Goal: Information Seeking & Learning: Learn about a topic

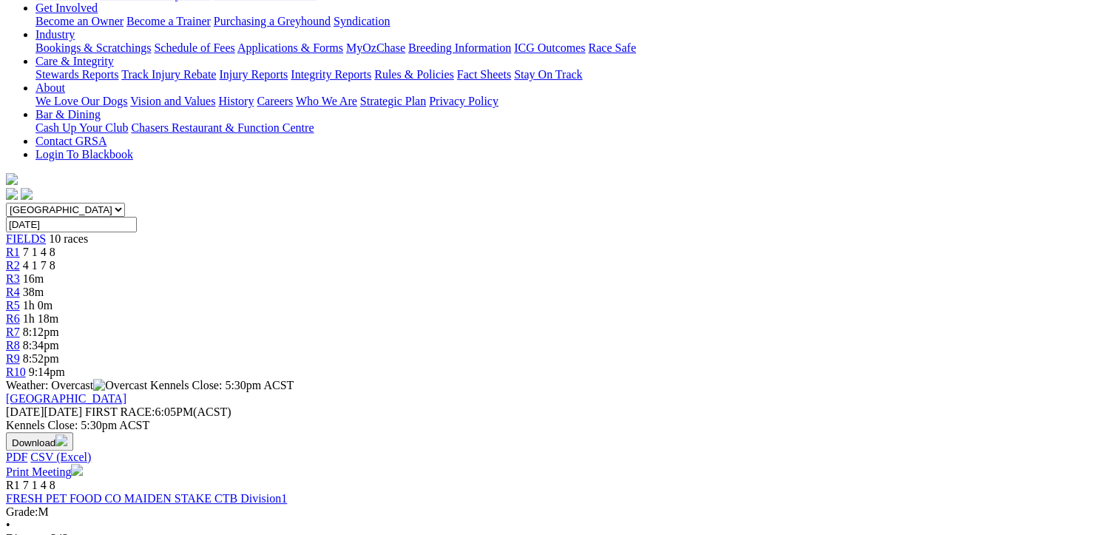
scroll to position [370, 0]
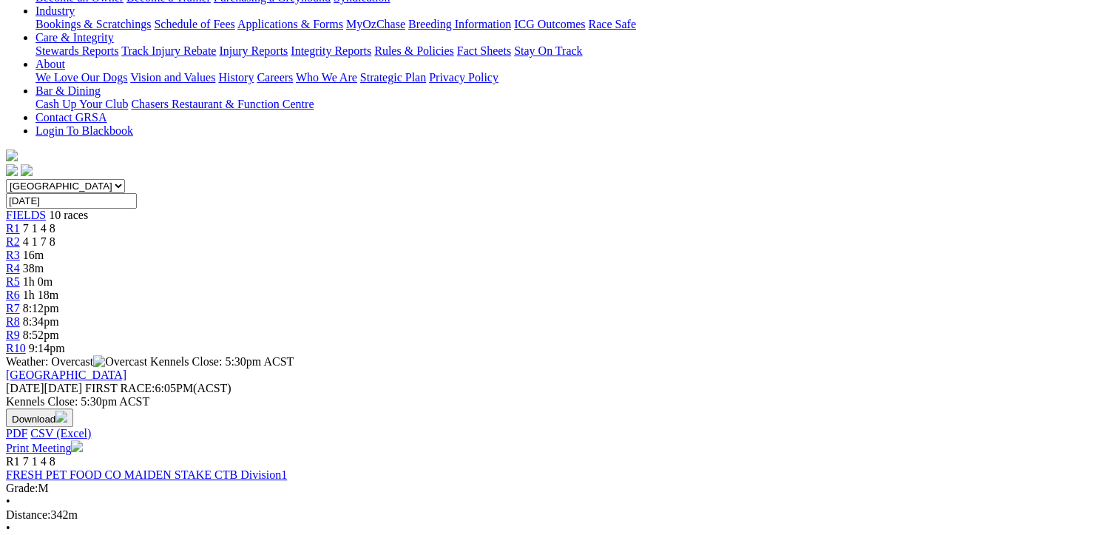
drag, startPoint x: 544, startPoint y: 258, endPoint x: 79, endPoint y: 109, distance: 488.4
drag, startPoint x: 79, startPoint y: 109, endPoint x: 273, endPoint y: 185, distance: 208.0
copy tbody "She's Got Design Sharyn Gray 352 20.27 $5.00 Little Tease Cameron Forshaw 3323 …"
drag, startPoint x: 1035, startPoint y: 260, endPoint x: 572, endPoint y: 114, distance: 486.1
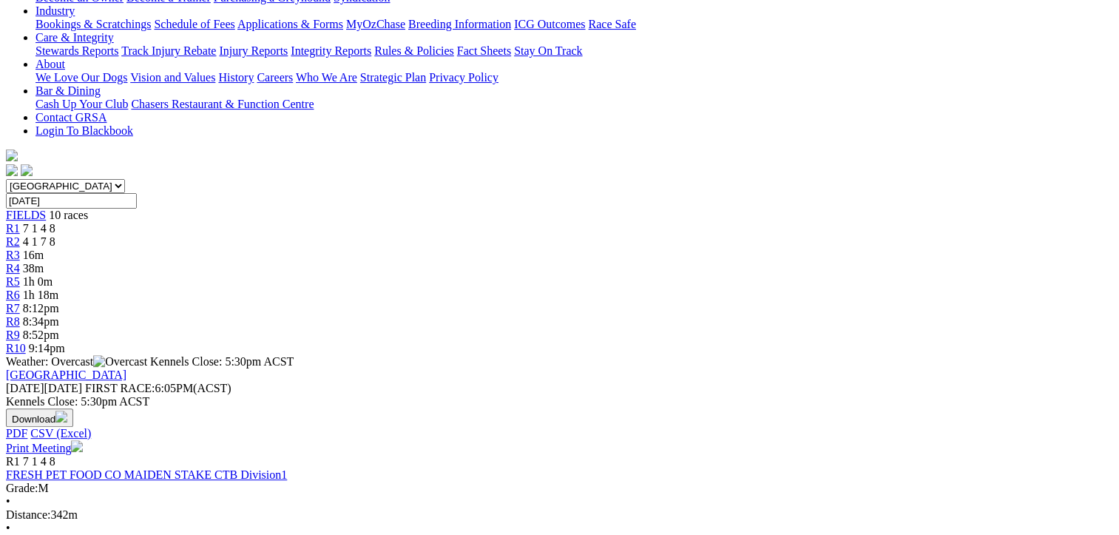
drag, startPoint x: 572, startPoint y: 114, endPoint x: 760, endPoint y: 183, distance: 201.0
copy tbody "Arrow Mac Kevin Bewley 5554 20.16 $8.00 Aileen's Shine Yvonne Maxwell 1 19.73 $…"
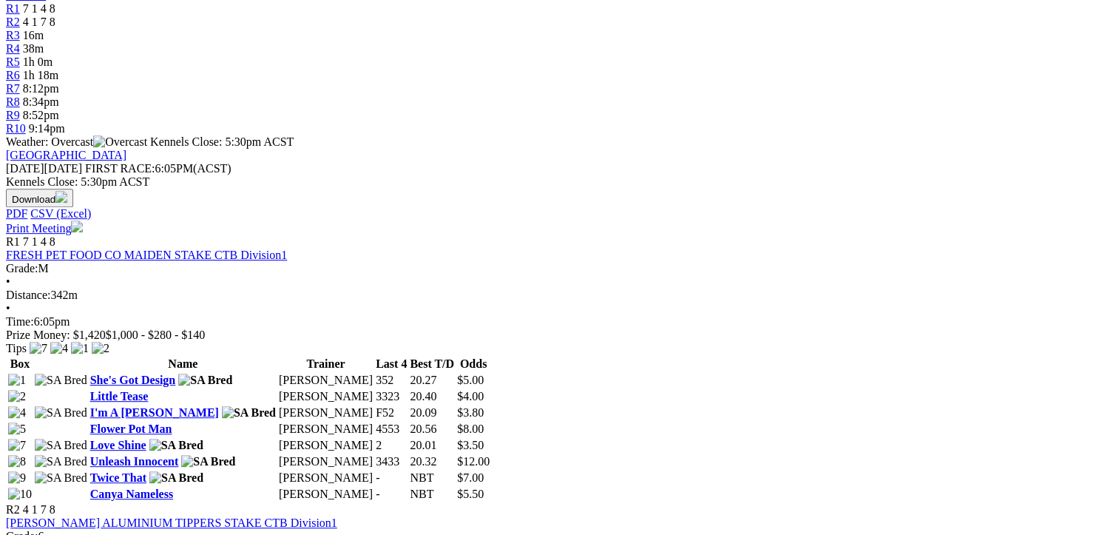
scroll to position [592, 0]
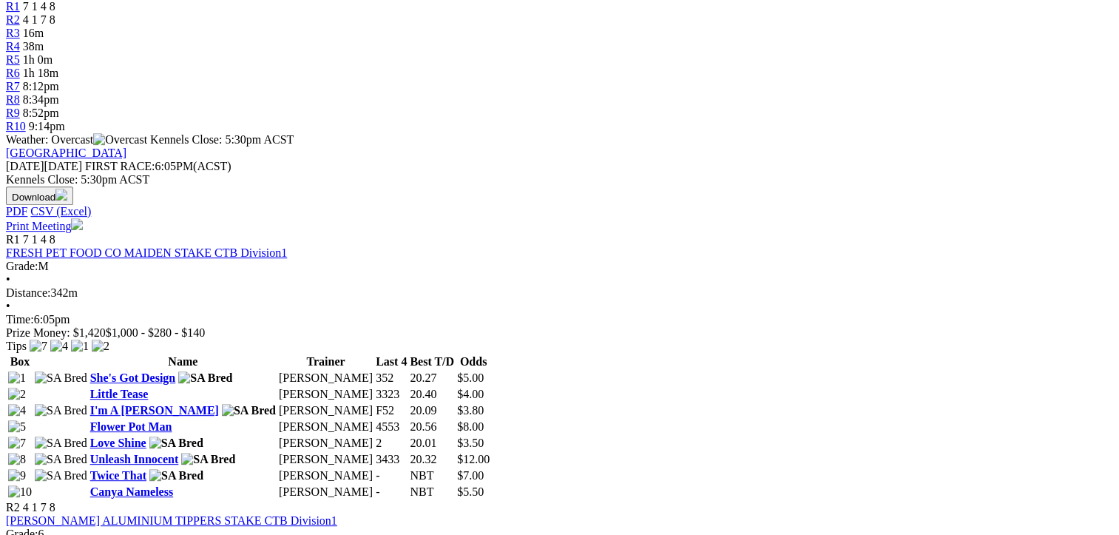
drag, startPoint x: 547, startPoint y: 416, endPoint x: 89, endPoint y: 262, distance: 483.0
drag, startPoint x: 89, startPoint y: 262, endPoint x: 223, endPoint y: 328, distance: 150.2
copy tbody "Jason Rose Aartie Verhoef 5252 19.65 $5.50 Ella's Destiny Tony Nobes 3122 19.77…"
drag, startPoint x: 1035, startPoint y: 406, endPoint x: 575, endPoint y: 262, distance: 482.1
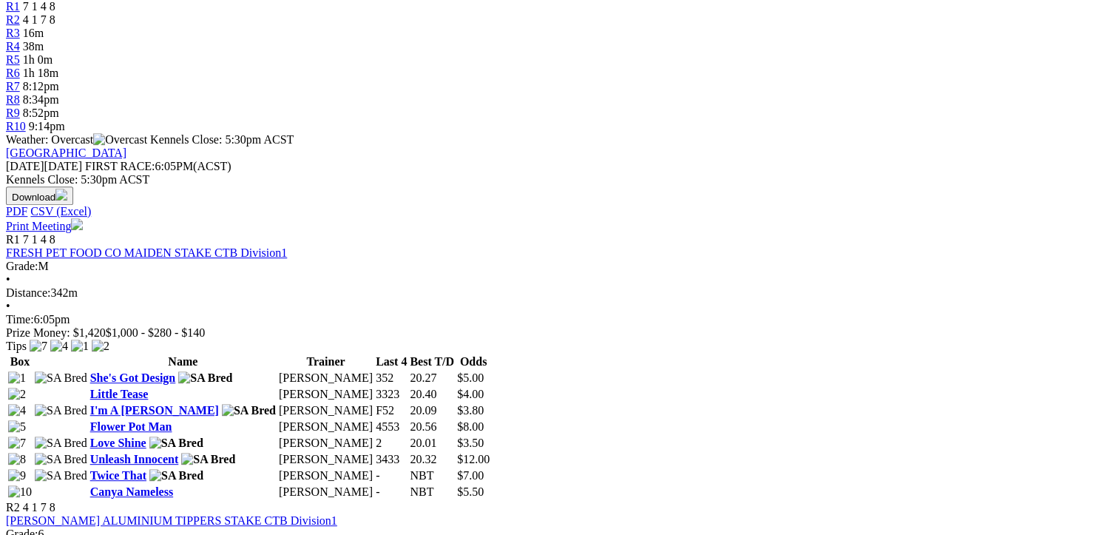
drag, startPoint x: 575, startPoint y: 262, endPoint x: 738, endPoint y: 350, distance: 185.0
copy tbody "Runaway Merv Lester Harris 2134 19.62 $3.40 Charlie's Harley Kevin Bewley 1145 …"
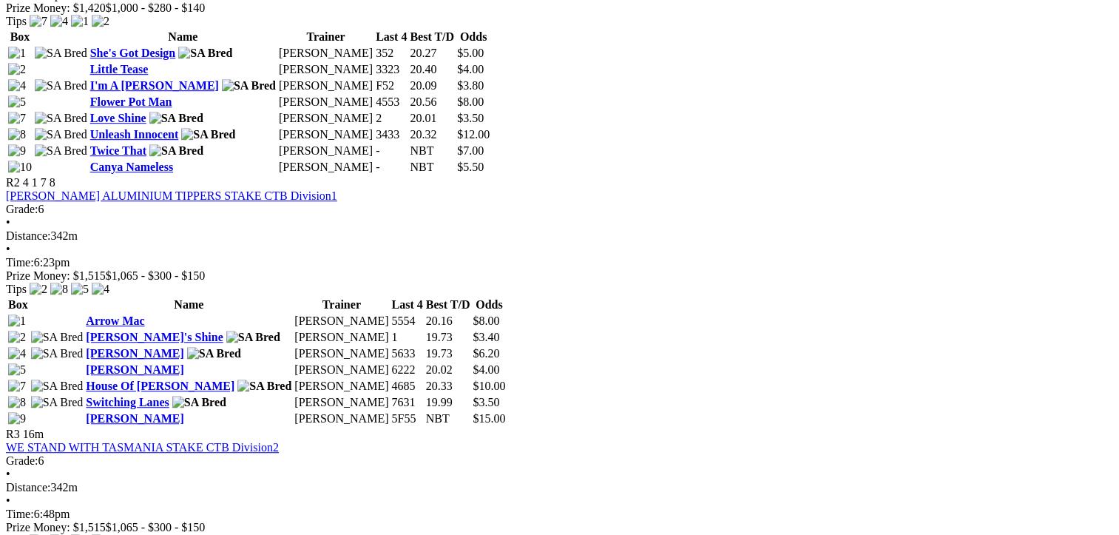
scroll to position [962, 0]
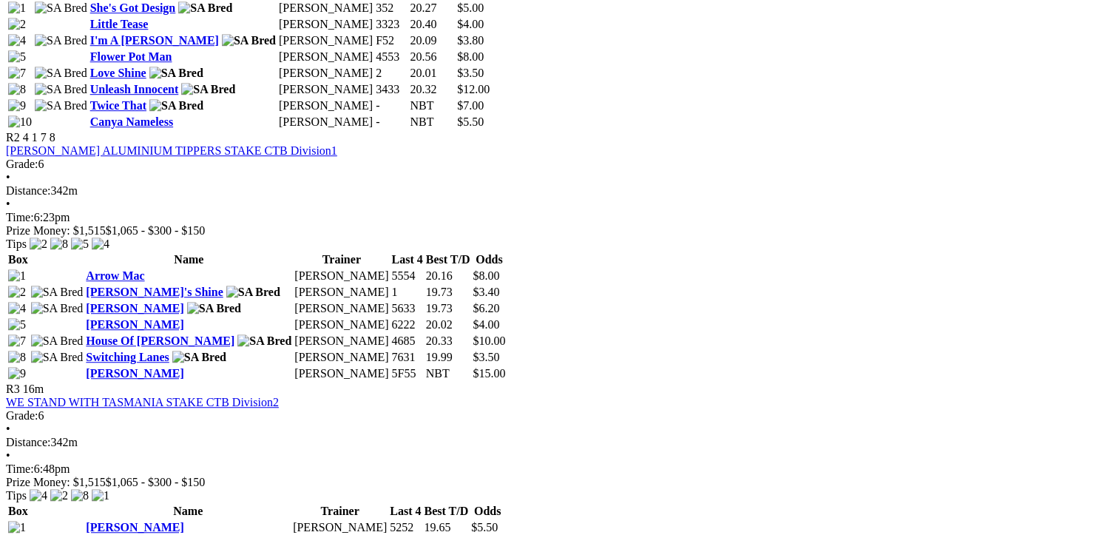
drag, startPoint x: 542, startPoint y: 445, endPoint x: 84, endPoint y: 232, distance: 504.7
drag, startPoint x: 84, startPoint y: 232, endPoint x: 234, endPoint y: 308, distance: 168.4
copy tbody "Life's A Bounty Rob Harnas 7165 30.52 $4.00 Our Little Force Cameron Forshaw 53…"
drag, startPoint x: 1036, startPoint y: 415, endPoint x: 577, endPoint y: 229, distance: 495.4
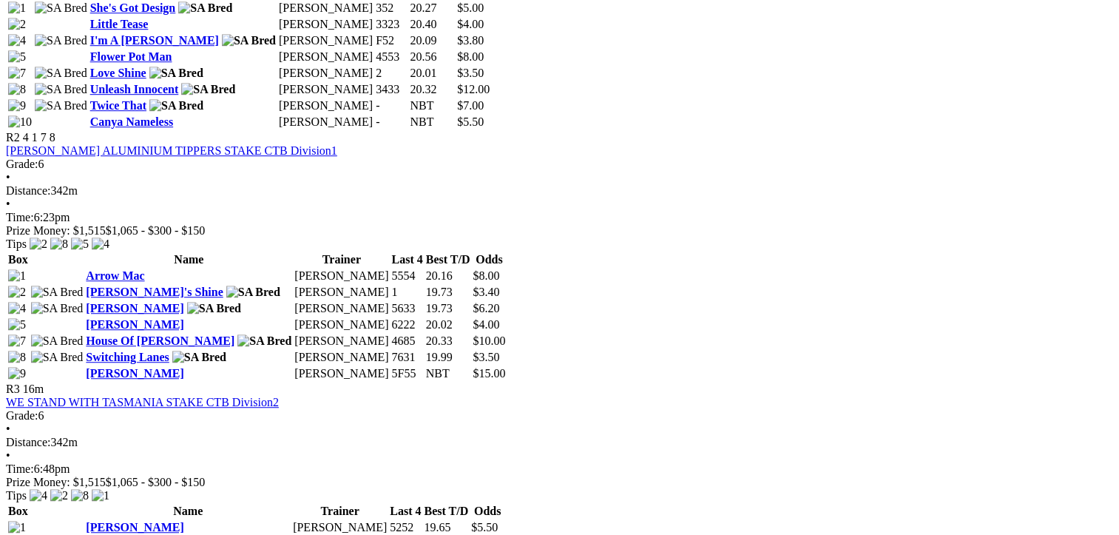
drag, startPoint x: 577, startPoint y: 229, endPoint x: 719, endPoint y: 305, distance: 161.2
copy tbody "Adhana Martina Cameron Forshaw 3765 30.76 $4.50 Tenacious Design Sharyn Gray 41…"
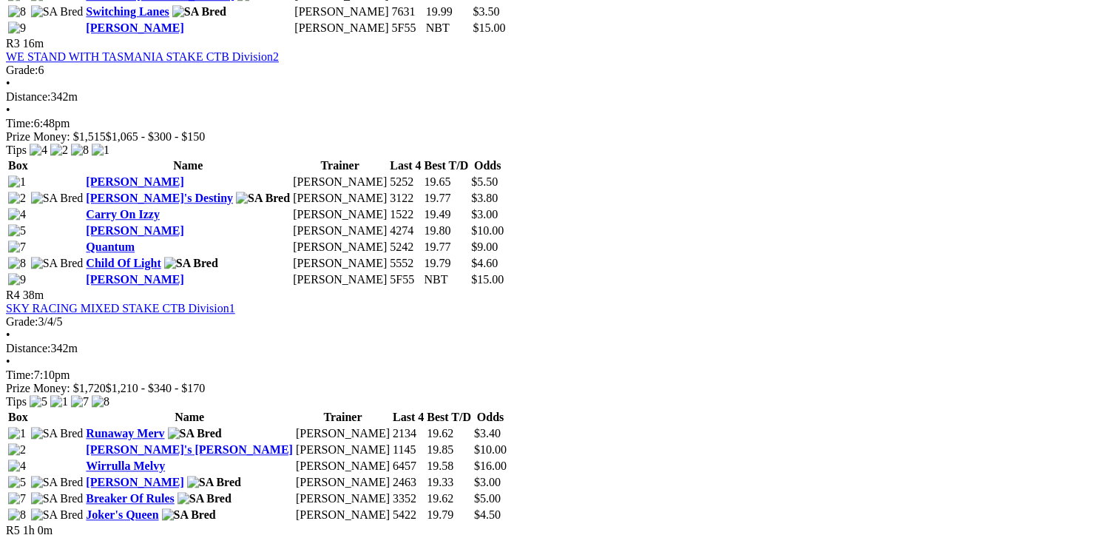
scroll to position [1331, 0]
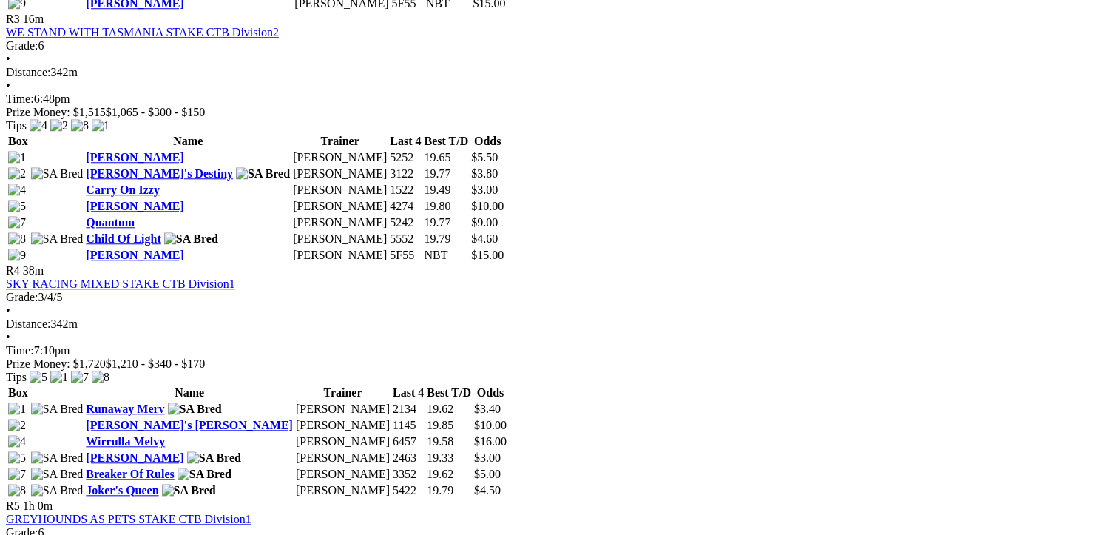
drag, startPoint x: 541, startPoint y: 451, endPoint x: 81, endPoint y: 241, distance: 505.7
drag, startPoint x: 81, startPoint y: 241, endPoint x: 287, endPoint y: 325, distance: 222.2
copy tbody "Spear Ruler Bosko Stamenkovic 1663 19.56 $3.50 Isabella's Blitz Don Turner 3235…"
drag, startPoint x: 1027, startPoint y: 452, endPoint x: 576, endPoint y: 238, distance: 499.3
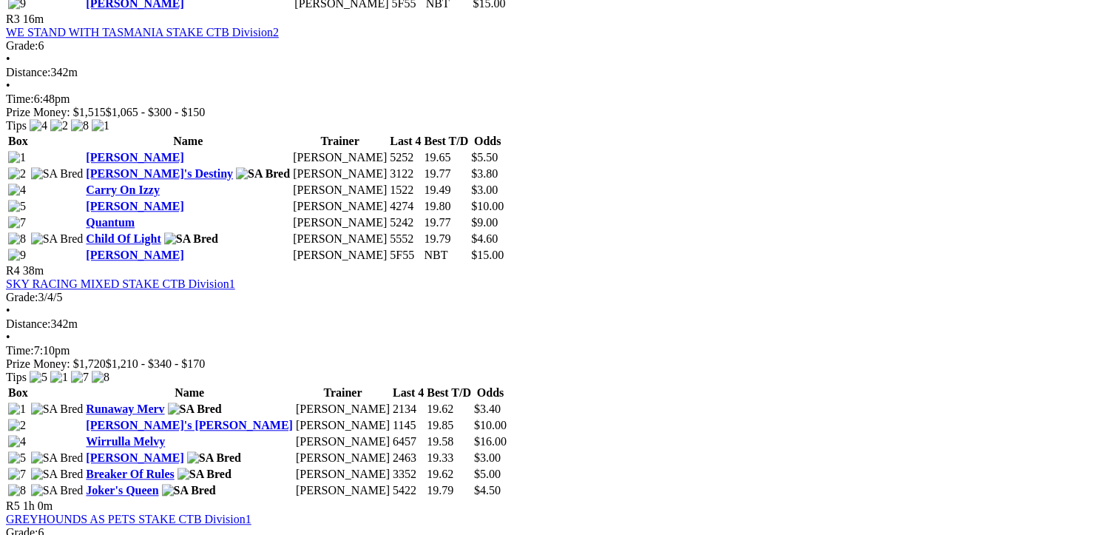
drag, startPoint x: 576, startPoint y: 238, endPoint x: 714, endPoint y: 324, distance: 162.8
copy tbody "National Grid Tony Hinrichsen 2226 31.01 $8.00 Ferrero Girl Tony Hinrichsen 555…"
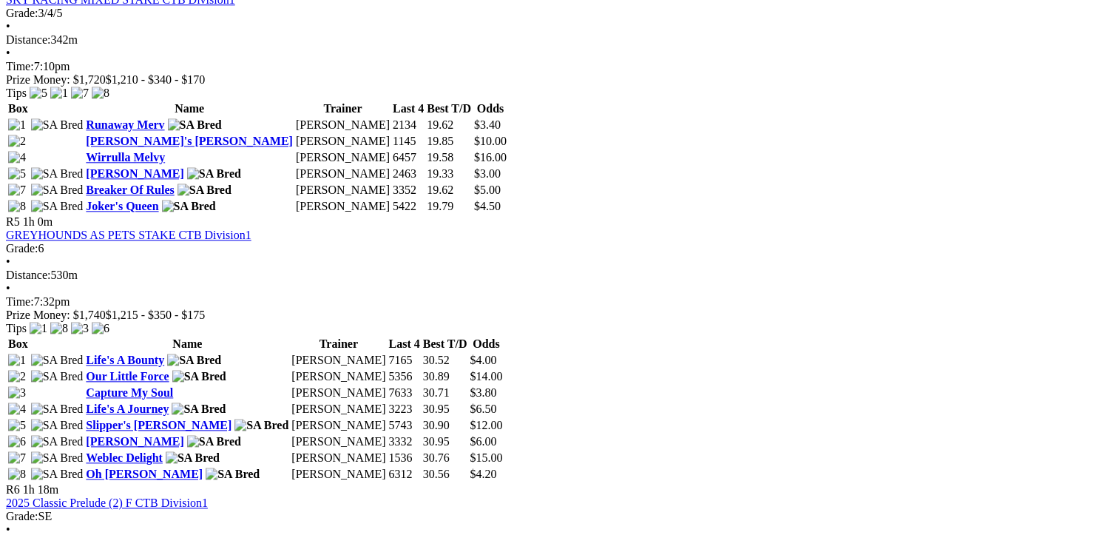
scroll to position [1627, 0]
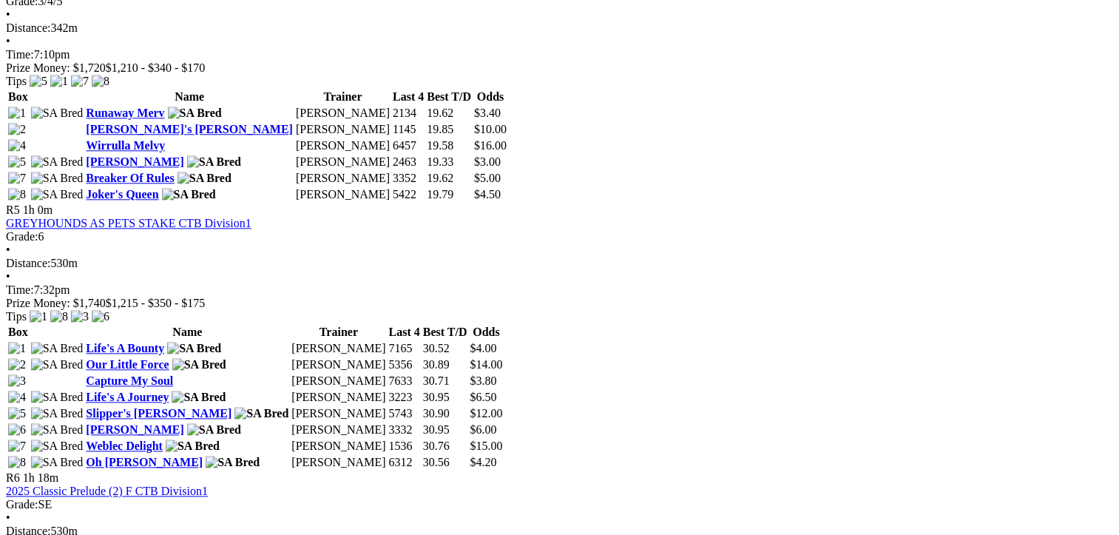
drag, startPoint x: 547, startPoint y: 467, endPoint x: 90, endPoint y: 306, distance: 484.5
drag, startPoint x: 90, startPoint y: 306, endPoint x: 240, endPoint y: 362, distance: 159.6
copy tbody "Ivory Pygmy Kim Johnstone 6543 19.83 $4.60 Let's Go Pies Raymond Barkla 5233 19…"
drag, startPoint x: 1034, startPoint y: 464, endPoint x: 578, endPoint y: 307, distance: 481.8
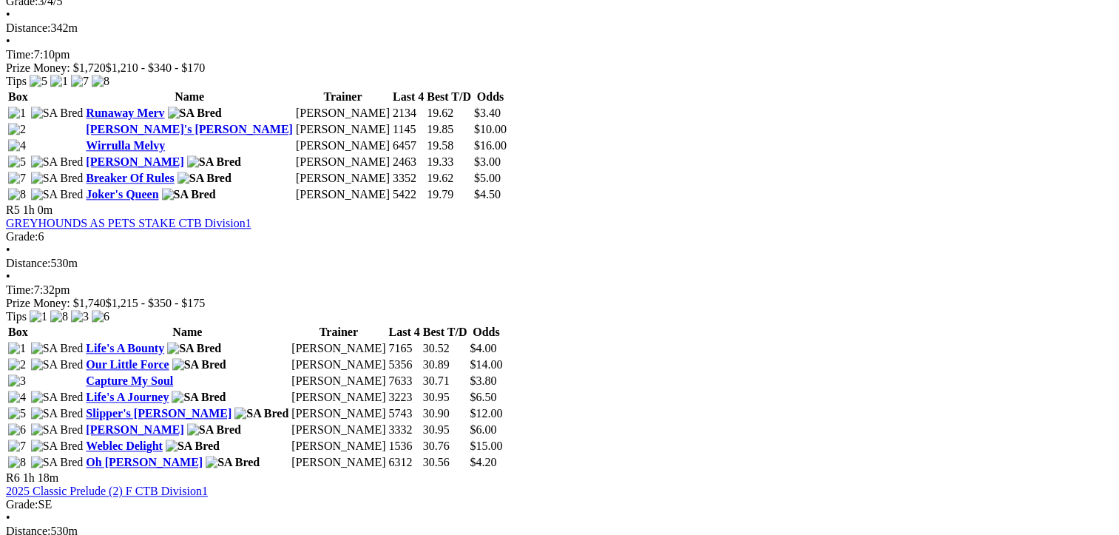
drag, startPoint x: 578, startPoint y: 307, endPoint x: 746, endPoint y: 395, distance: 188.9
copy tbody "Dark Moonshine Marty Doyle 2226 19.37 $3.20 Prime Of Life Kevin Bewley 4662 19.…"
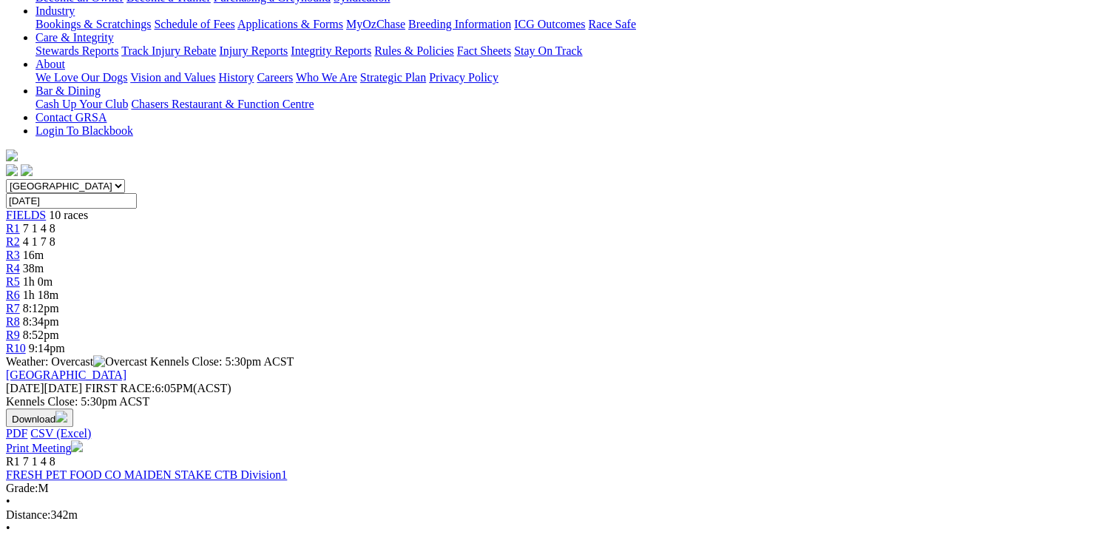
scroll to position [0, 0]
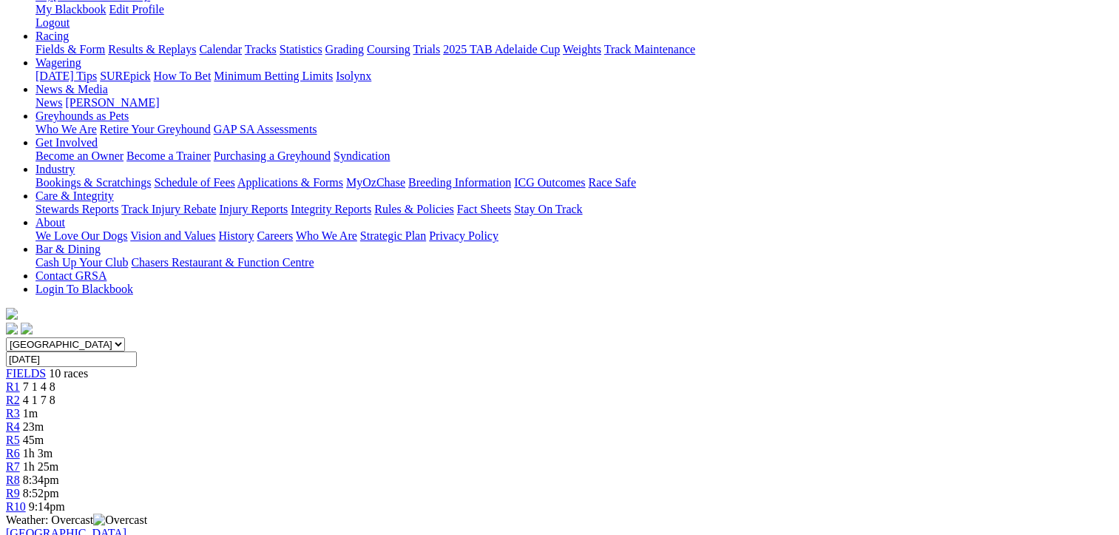
scroll to position [148, 0]
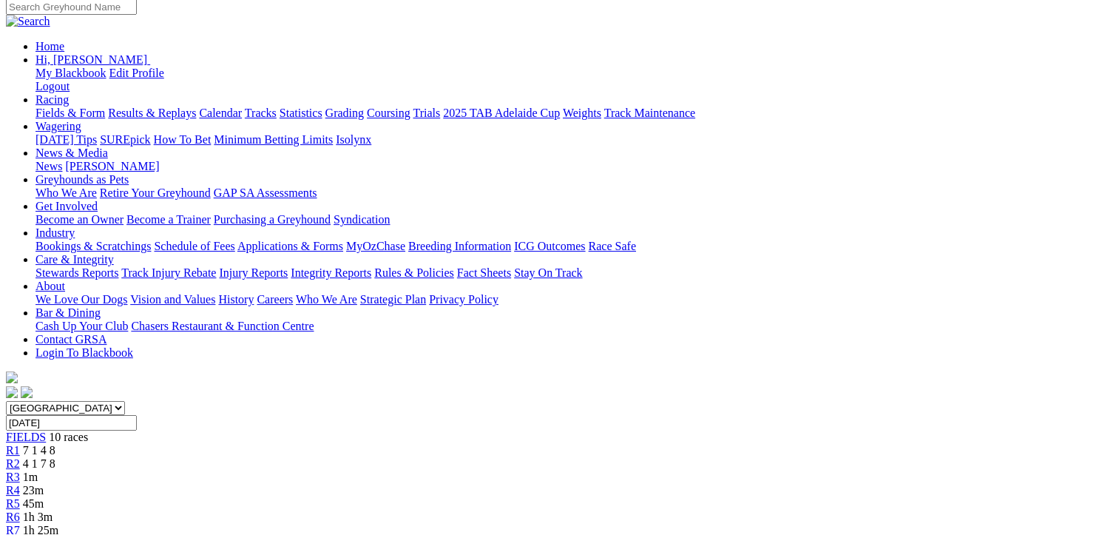
click at [55, 457] on span "4 1 7 8" at bounding box center [39, 463] width 33 height 13
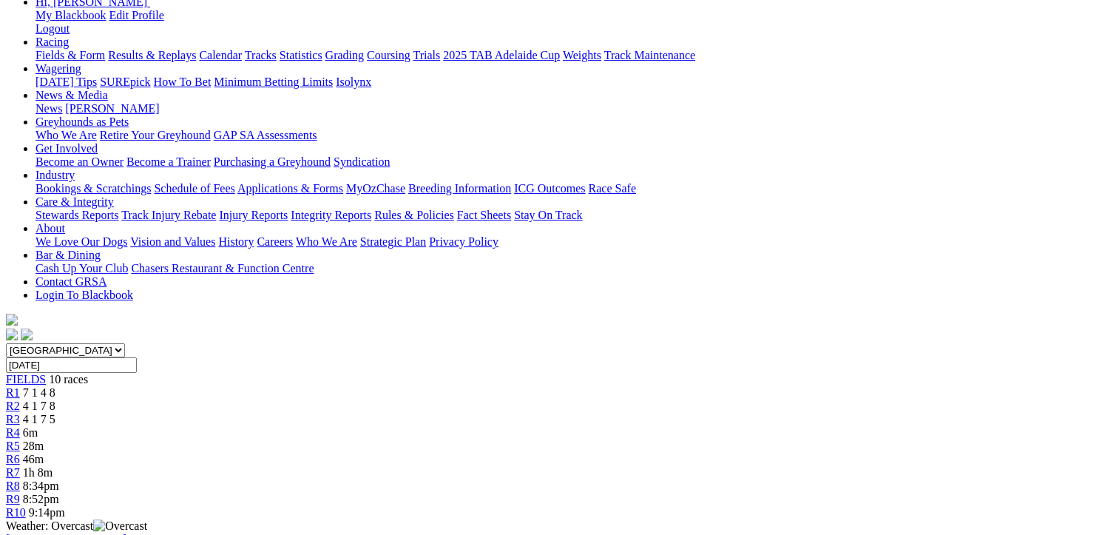
scroll to position [74, 0]
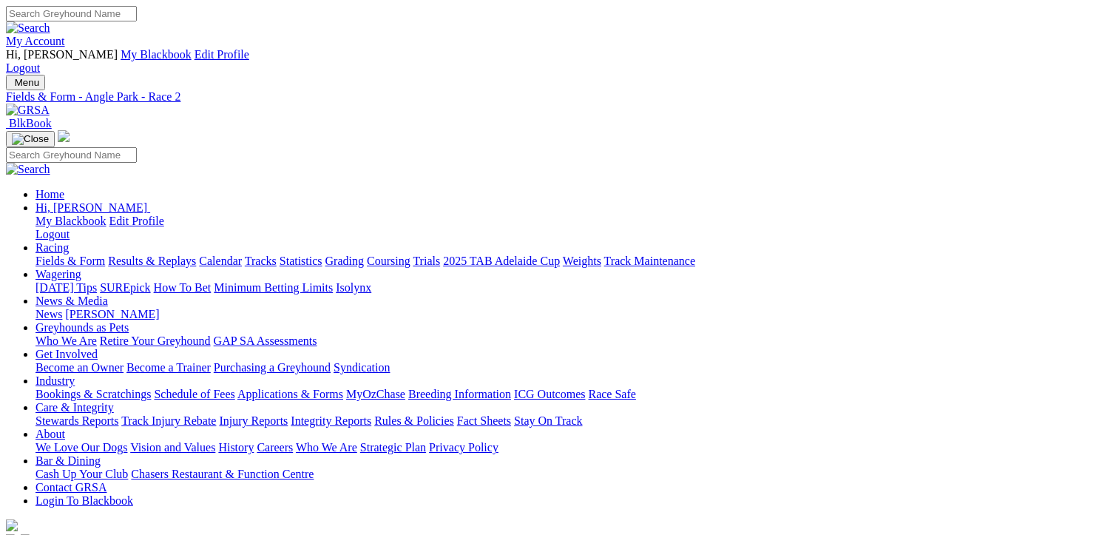
scroll to position [36, 0]
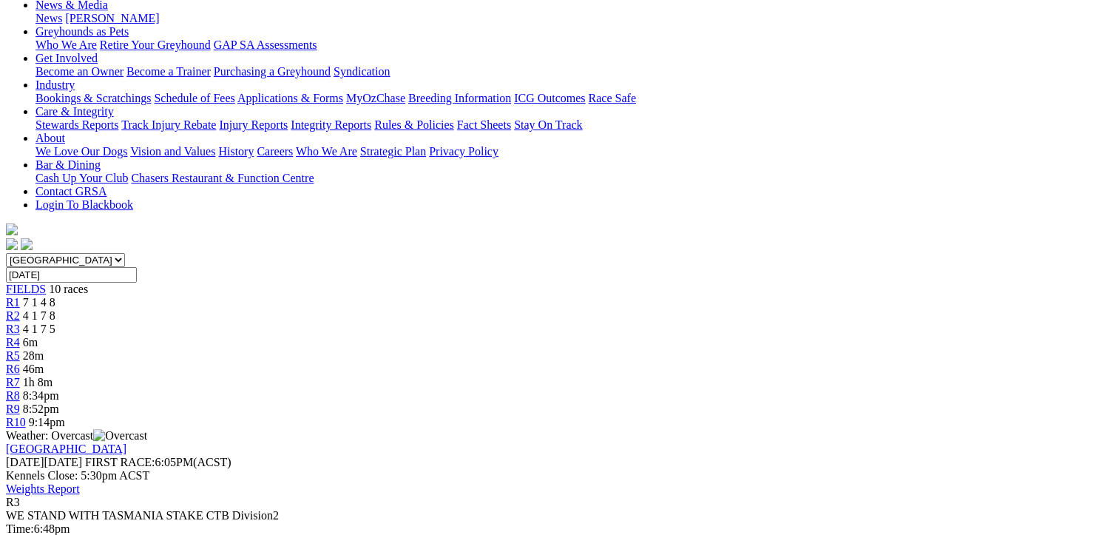
scroll to position [148, 0]
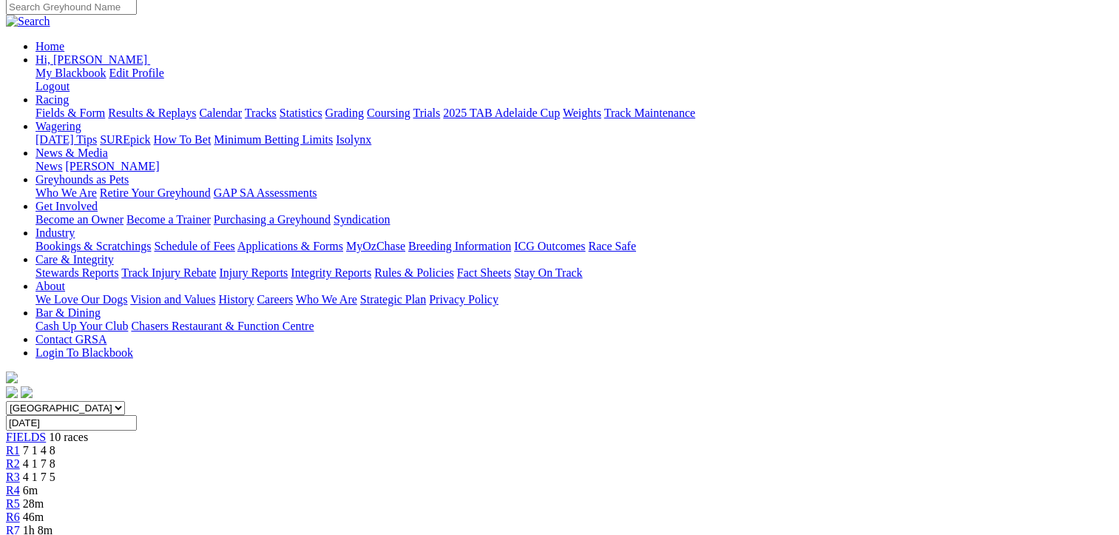
click at [237, 444] on div "R1 7 1 4 8" at bounding box center [559, 450] width 1107 height 13
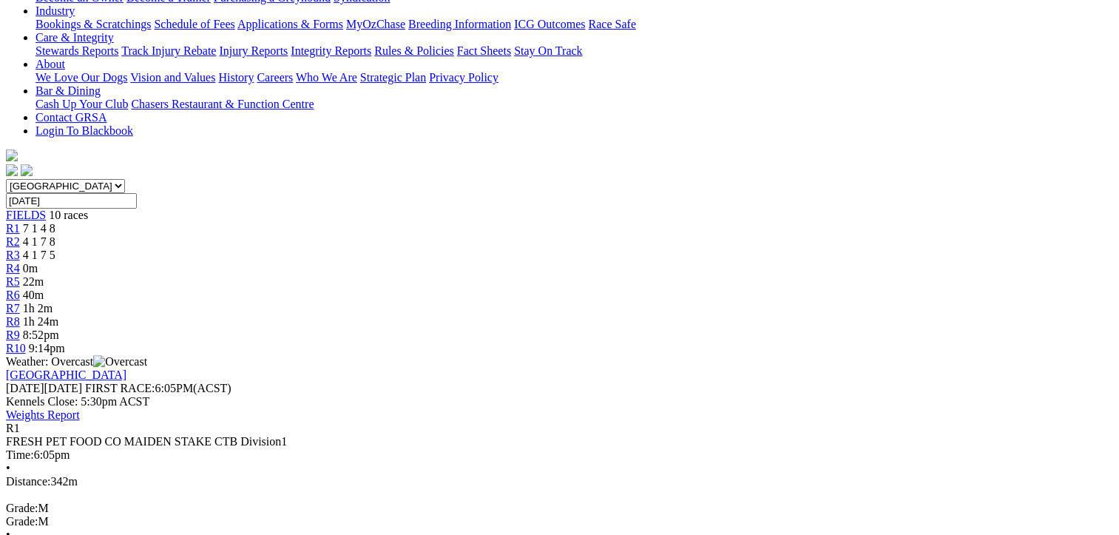
scroll to position [222, 0]
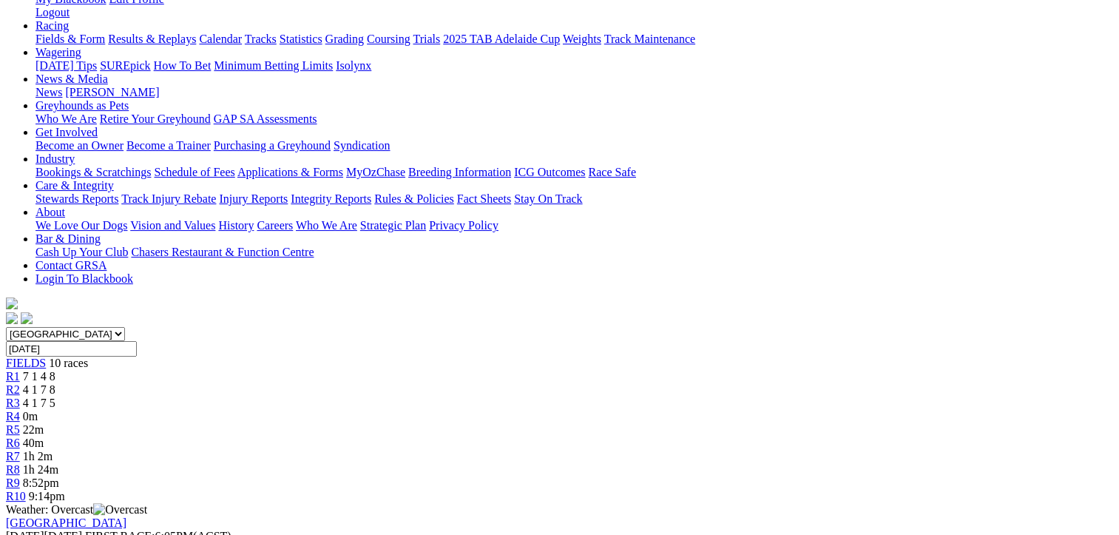
click at [55, 383] on span "4 1 7 8" at bounding box center [39, 389] width 33 height 13
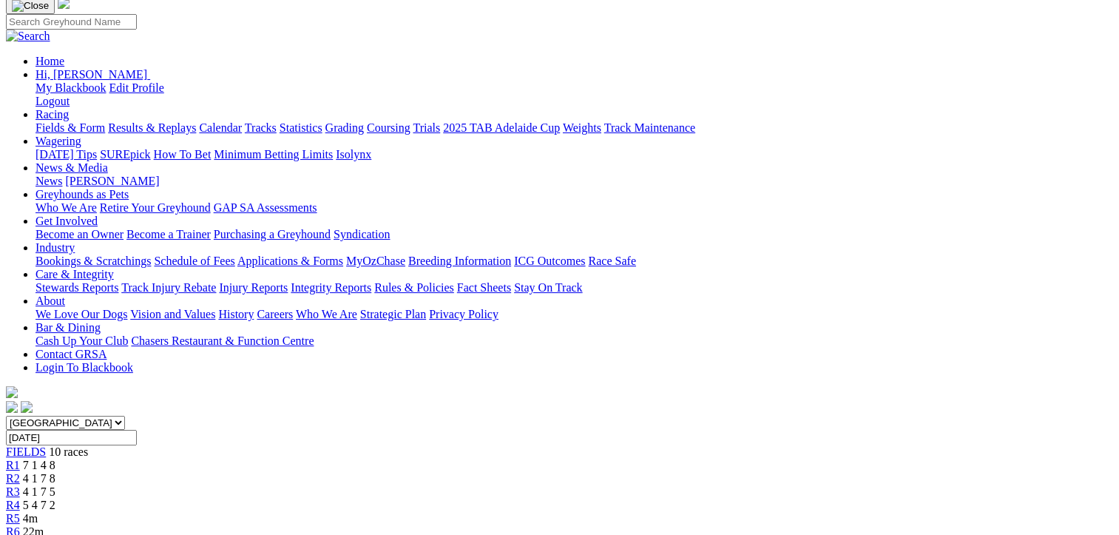
scroll to position [74, 0]
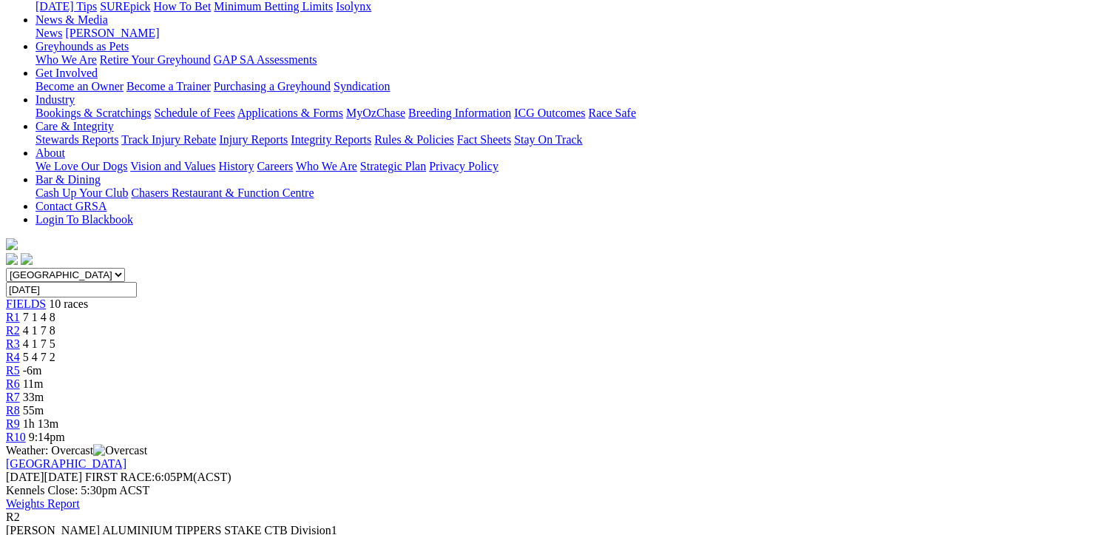
scroll to position [296, 0]
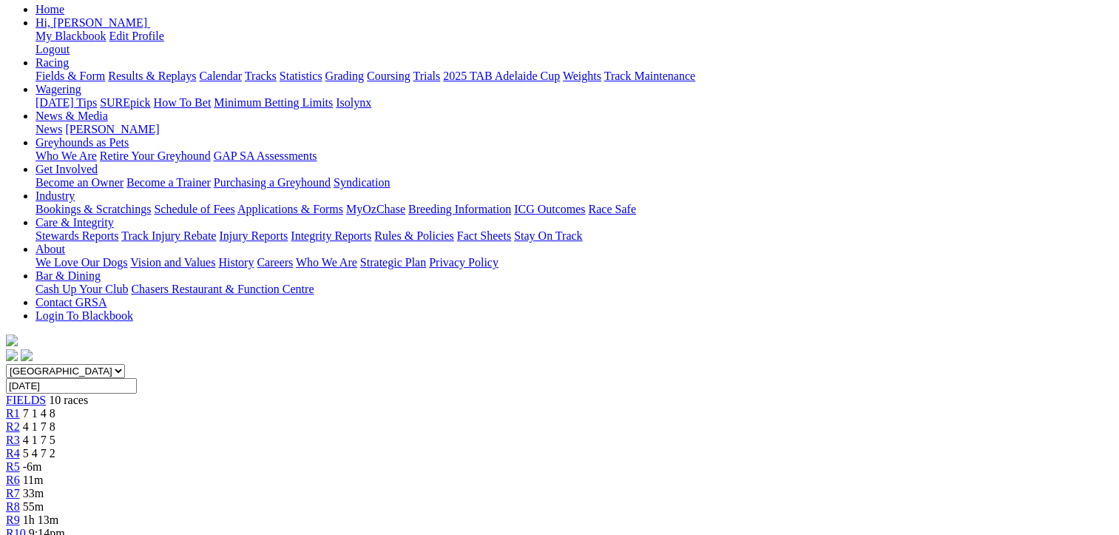
scroll to position [148, 0]
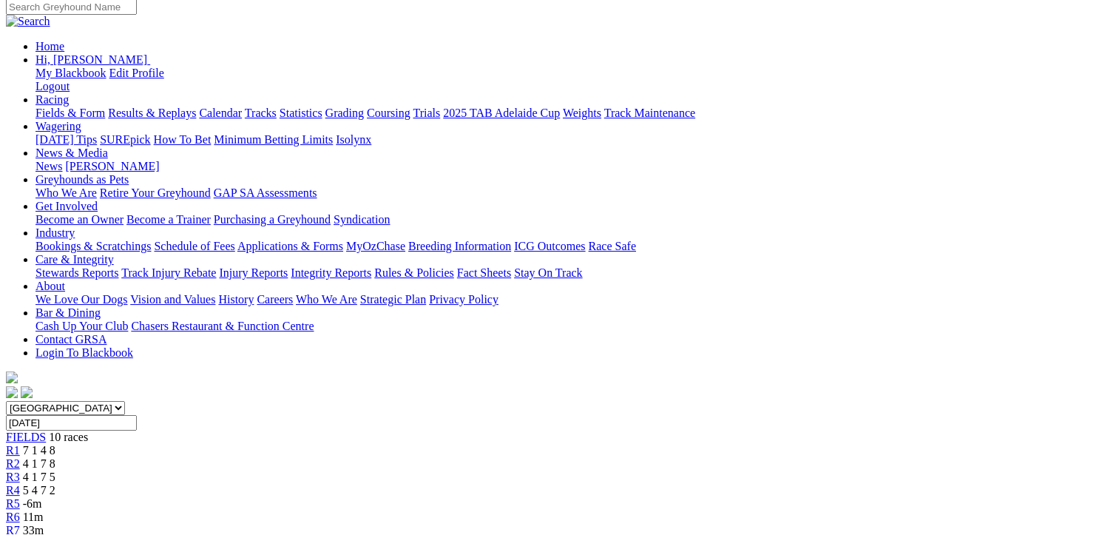
click at [20, 470] on span "R3" at bounding box center [13, 476] width 14 height 13
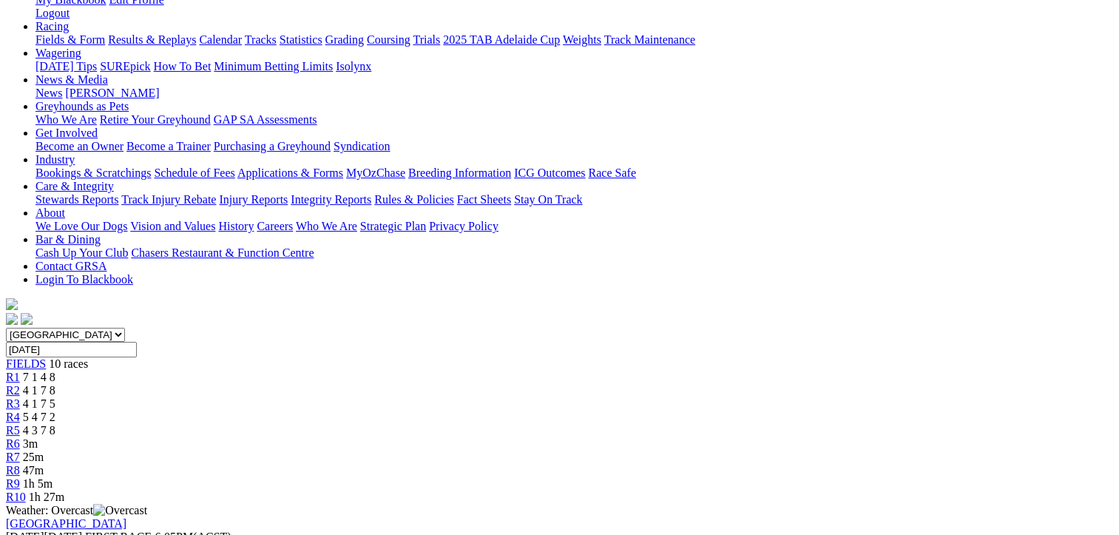
scroll to position [222, 0]
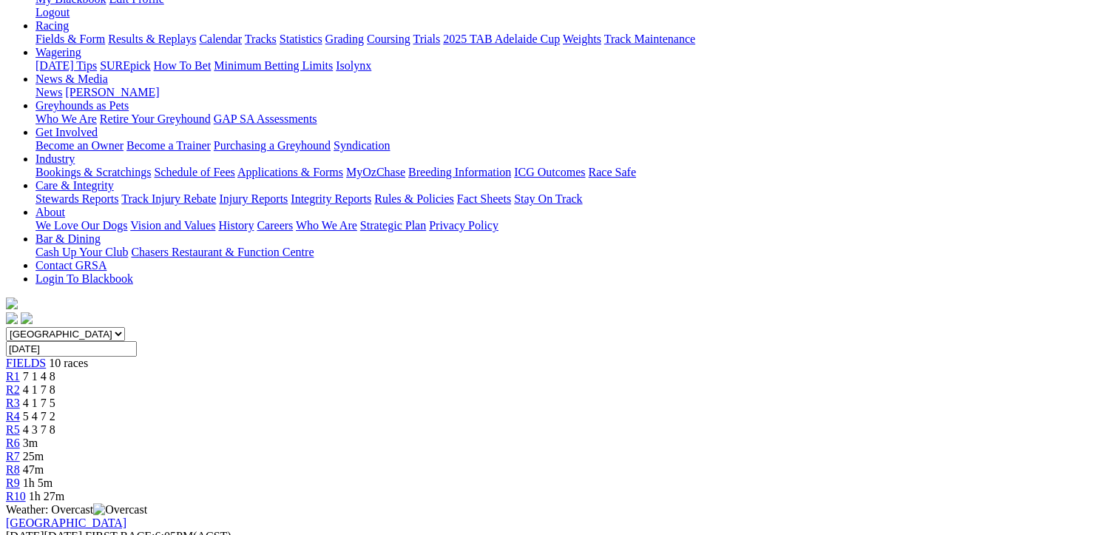
click at [55, 410] on span "5 4 7 2" at bounding box center [39, 416] width 33 height 13
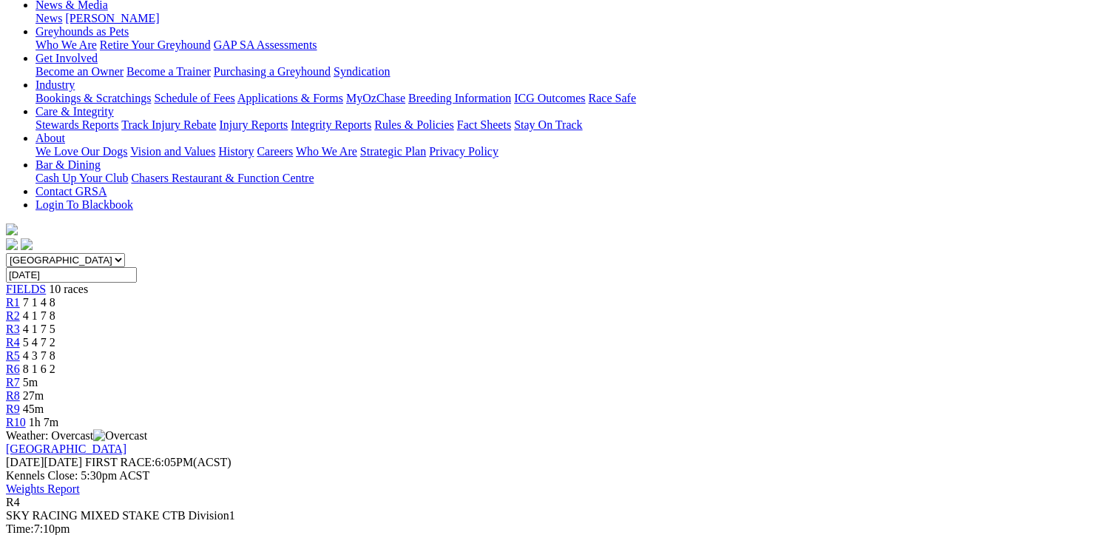
scroll to position [222, 0]
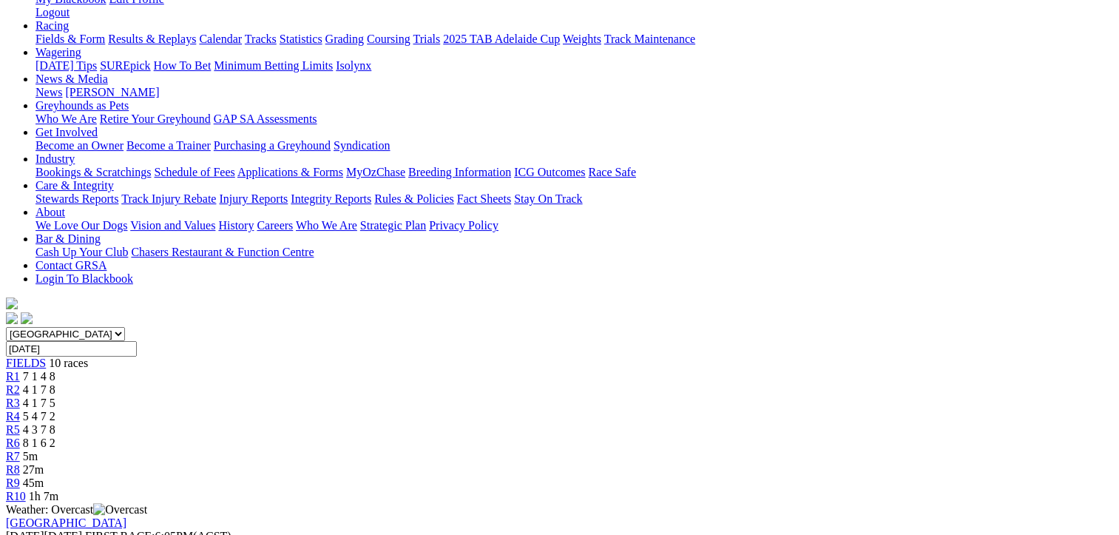
click at [55, 423] on span "4 3 7 8" at bounding box center [39, 429] width 33 height 13
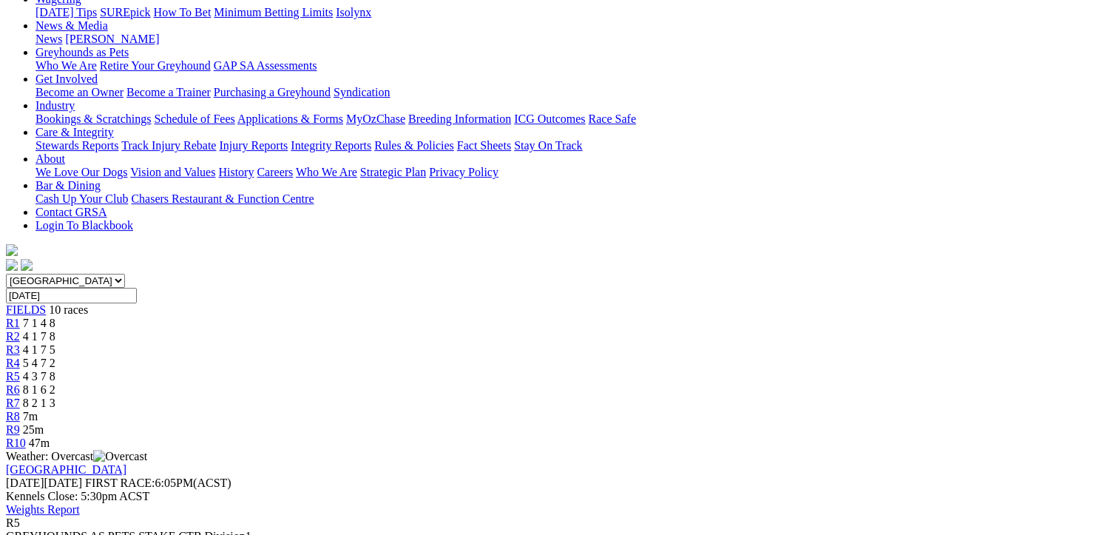
scroll to position [148, 0]
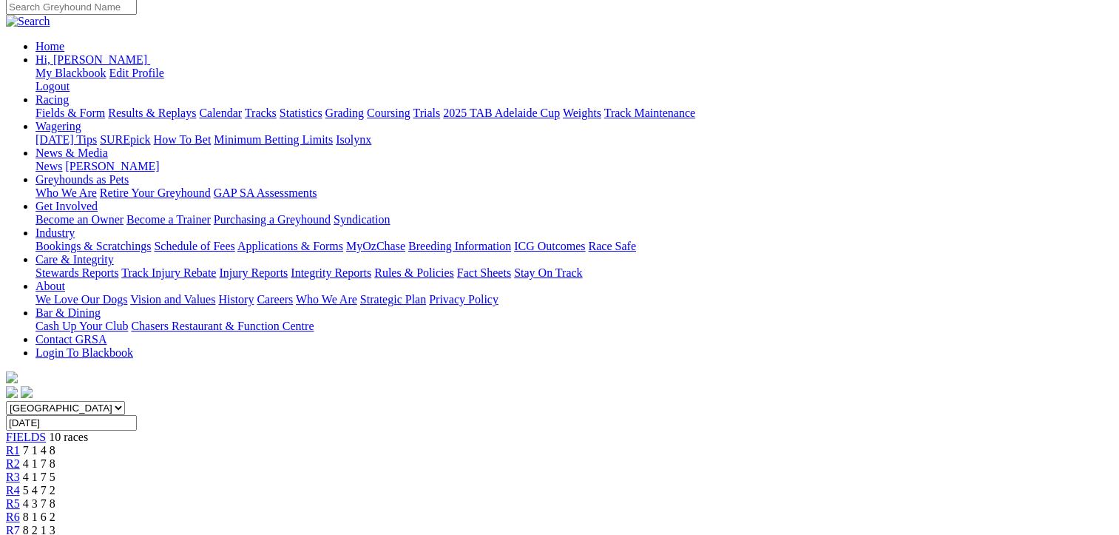
click at [656, 510] on div "R6 8 1 6 2" at bounding box center [559, 516] width 1107 height 13
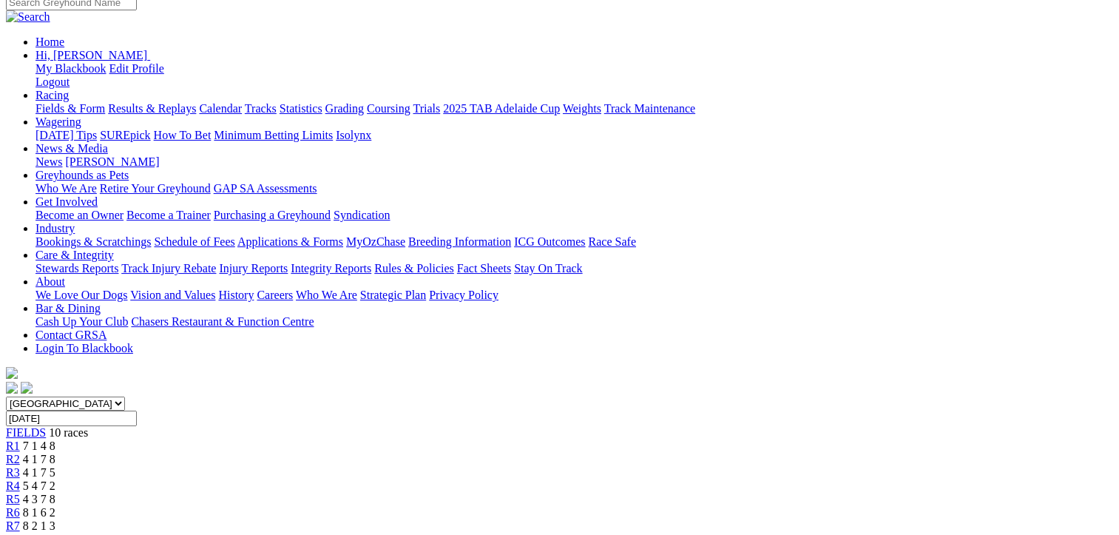
scroll to position [148, 0]
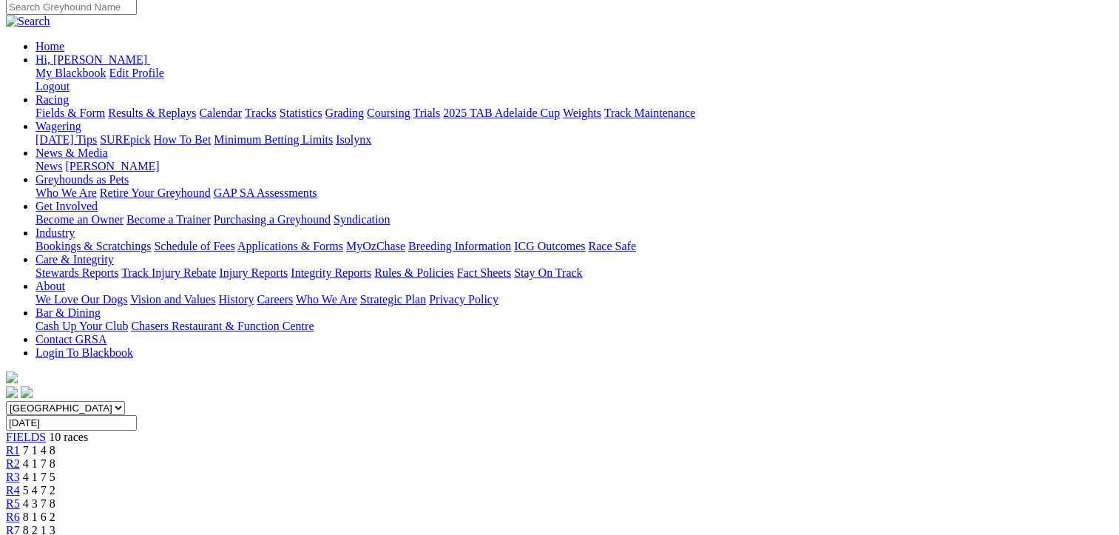
click at [740, 524] on div "R7 8 2 1 3" at bounding box center [559, 530] width 1107 height 13
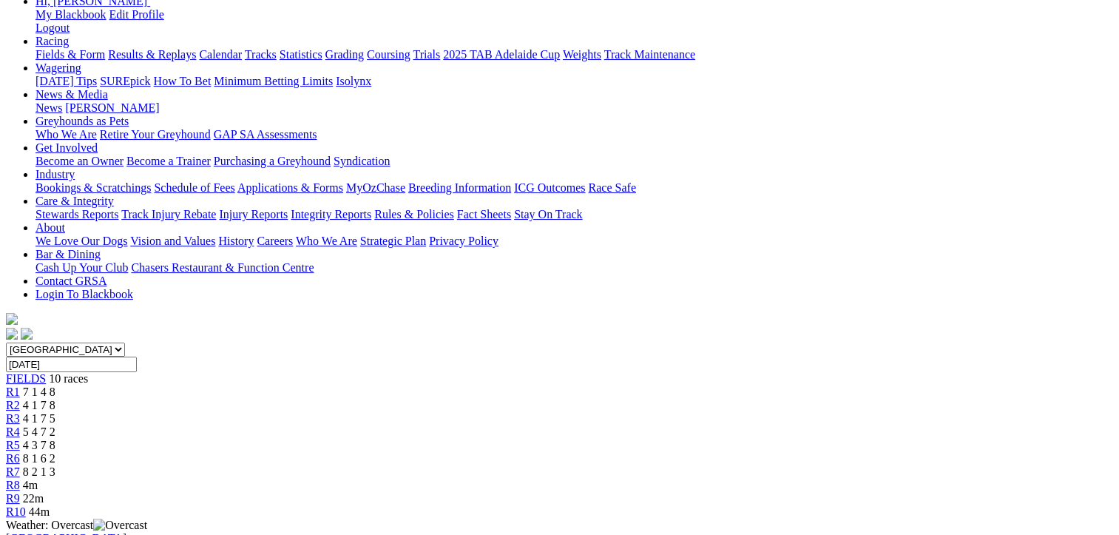
scroll to position [222, 0]
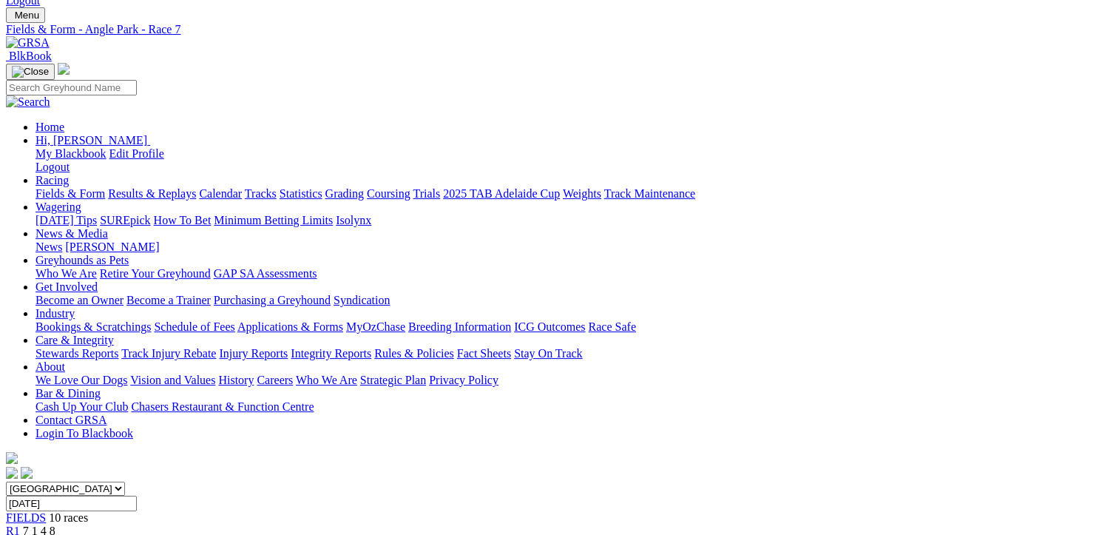
scroll to position [370, 0]
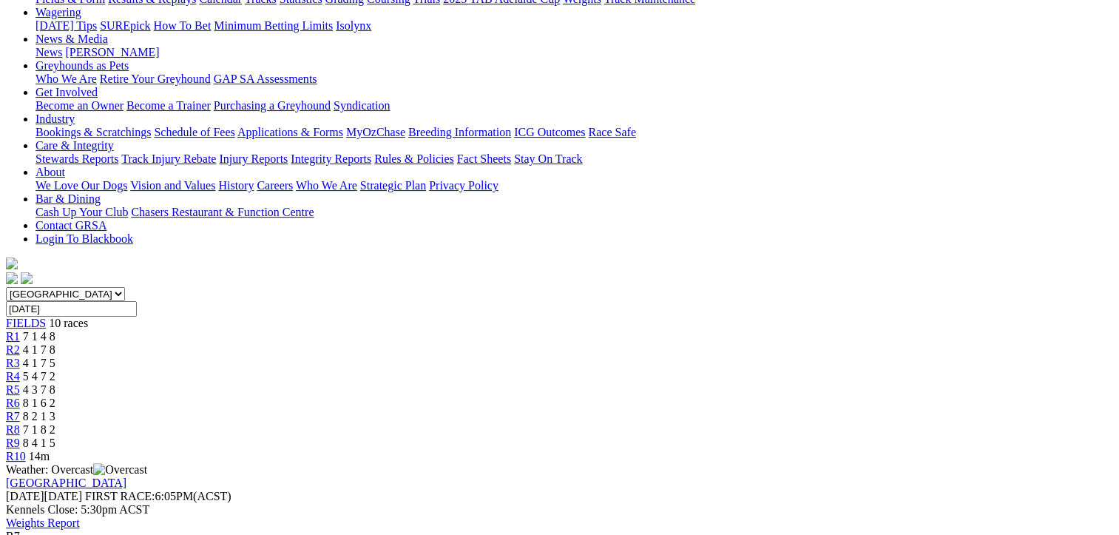
scroll to position [148, 0]
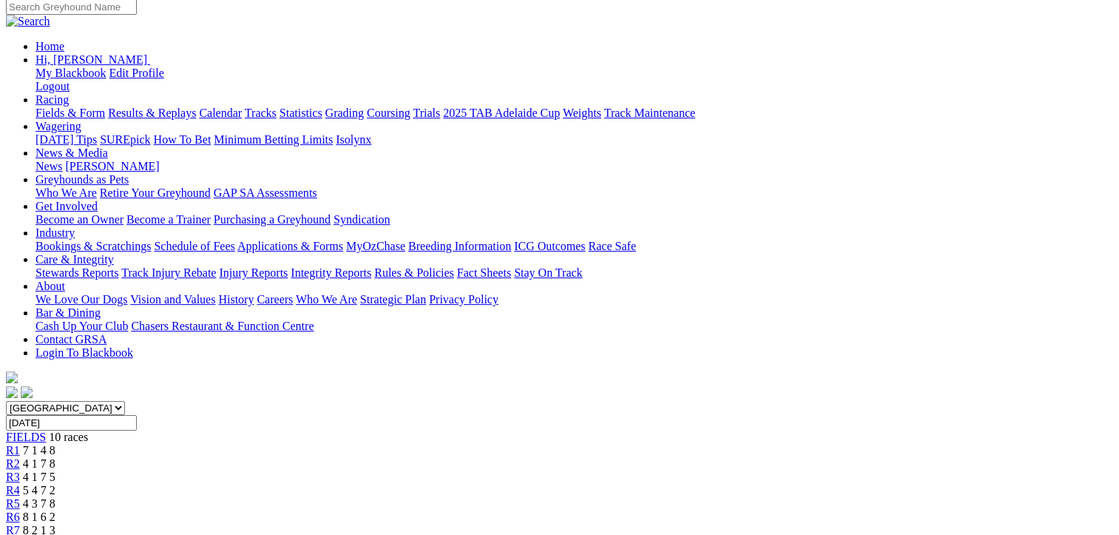
click at [20, 534] on span "R8" at bounding box center [13, 543] width 14 height 13
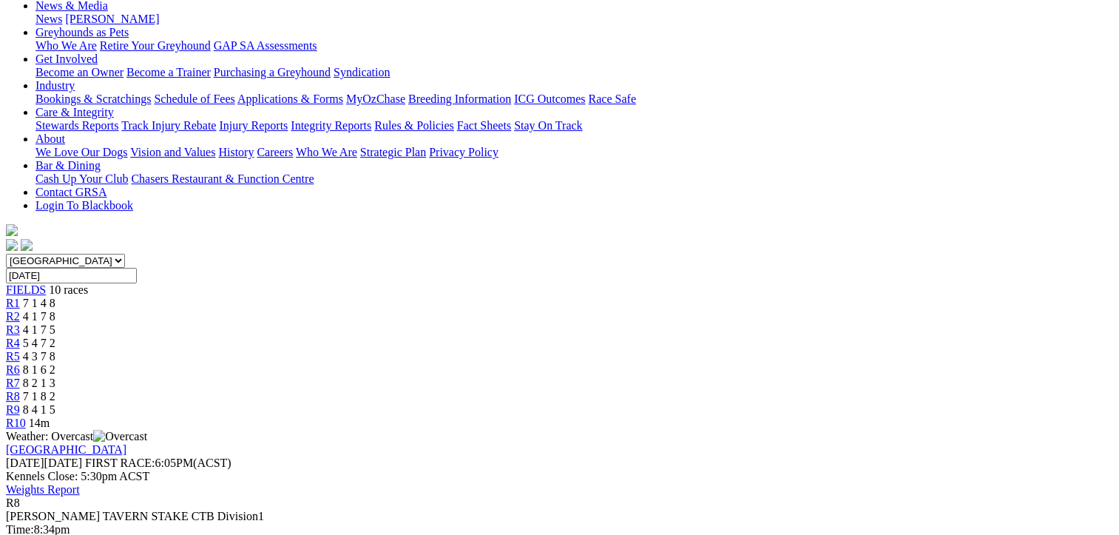
scroll to position [296, 0]
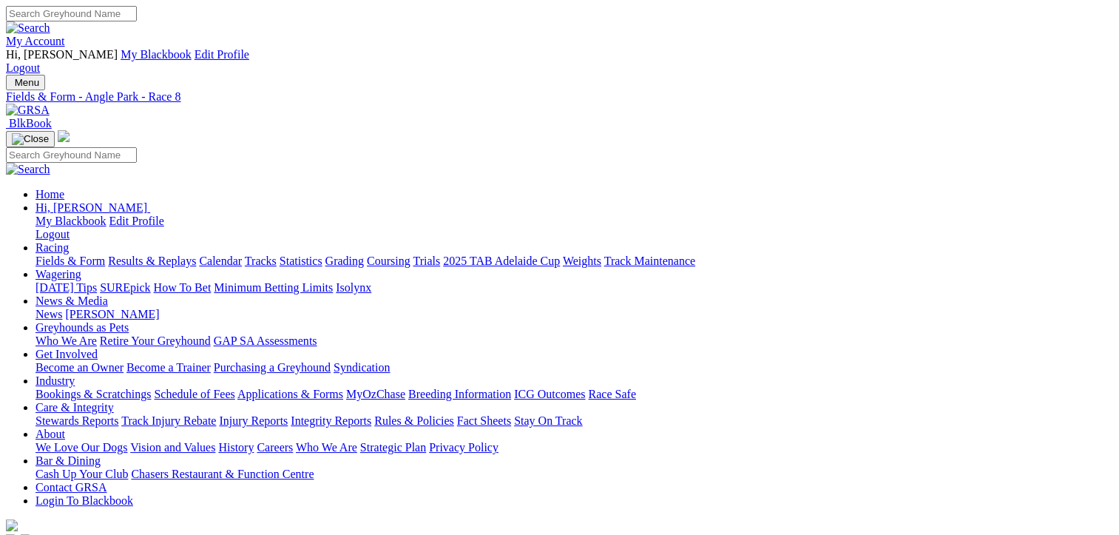
click at [55, 254] on link "Fields & Form" at bounding box center [71, 260] width 70 height 13
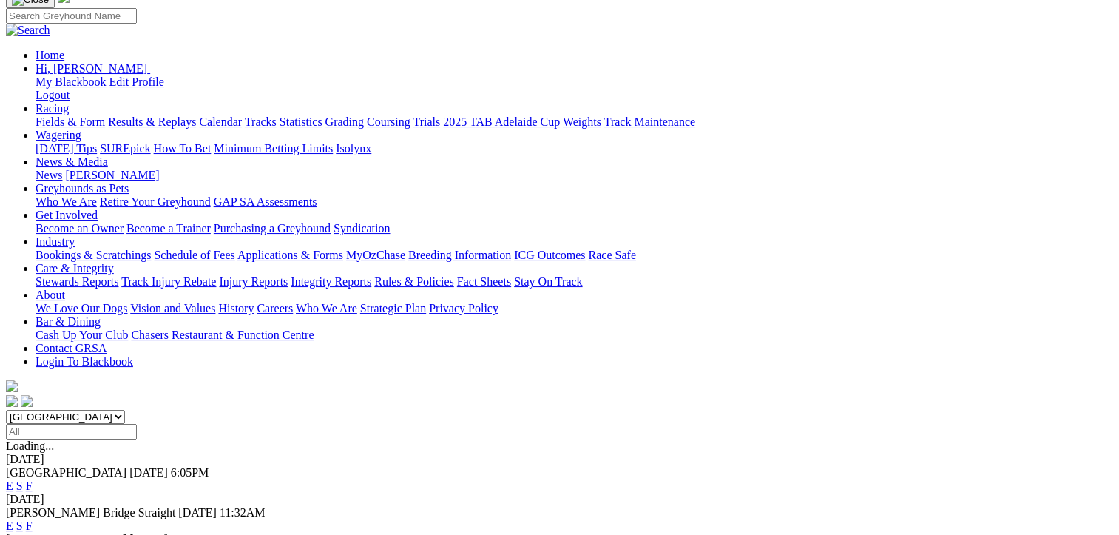
scroll to position [148, 0]
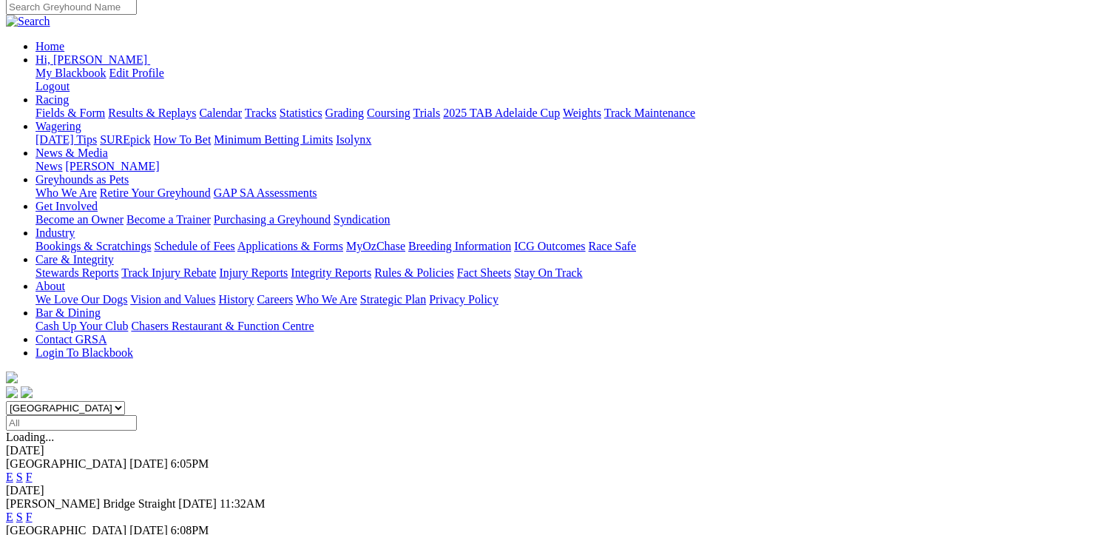
click at [33, 534] on link "F" at bounding box center [29, 543] width 7 height 13
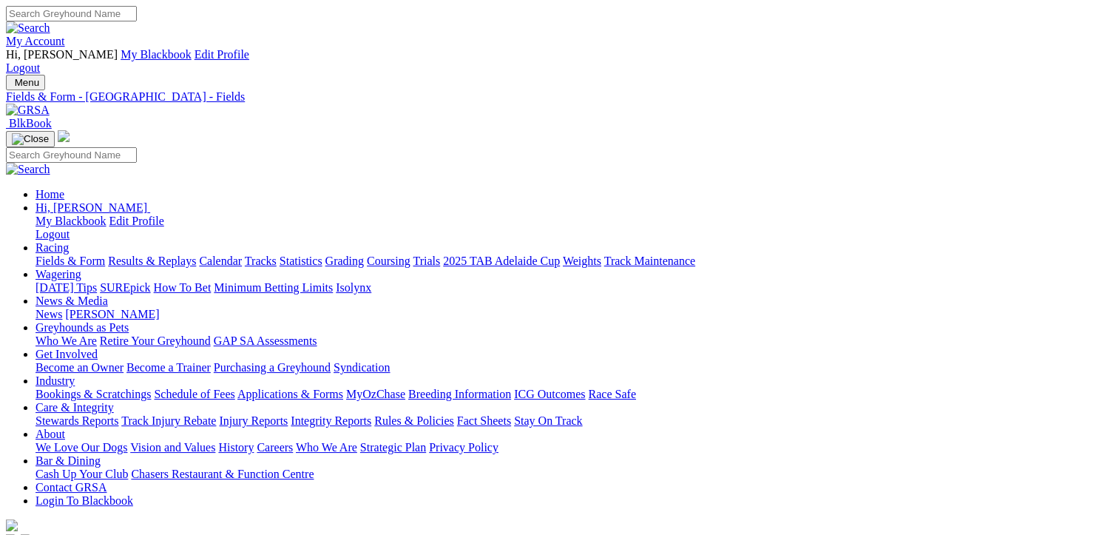
click at [172, 254] on link "Results & Replays" at bounding box center [152, 260] width 88 height 13
click at [57, 254] on link "Fields & Form" at bounding box center [71, 260] width 70 height 13
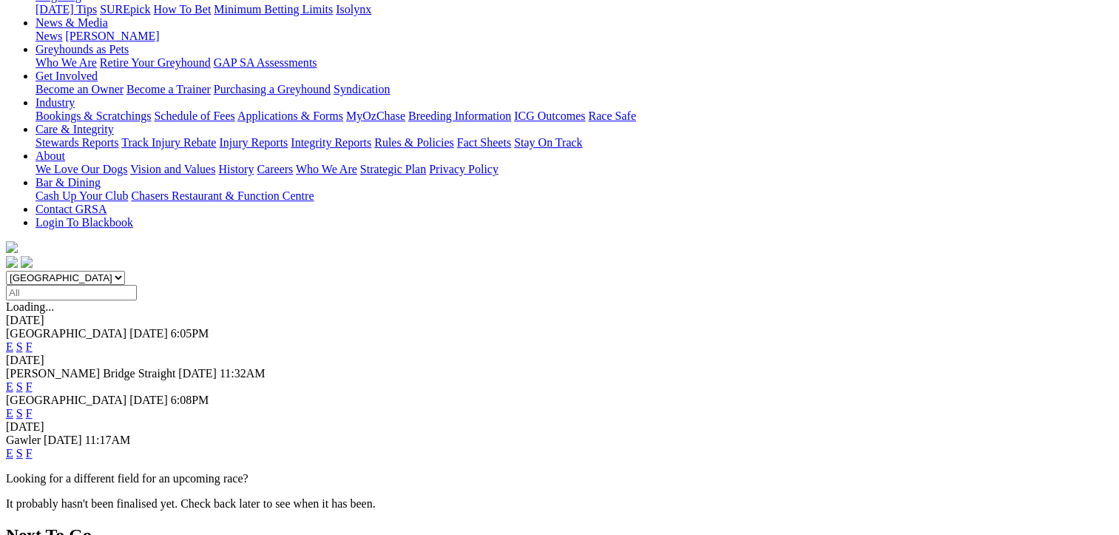
scroll to position [296, 0]
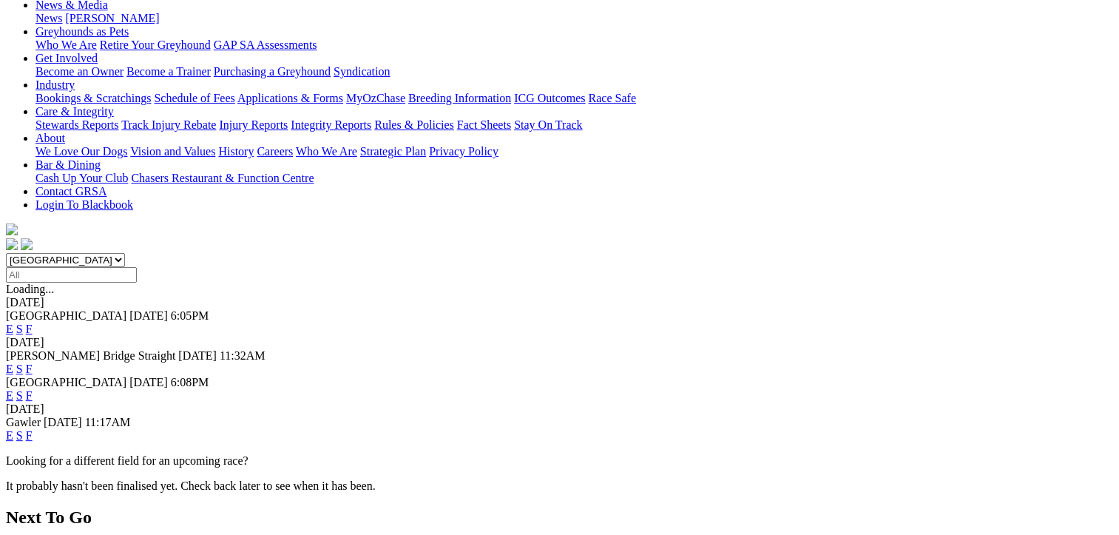
click at [33, 429] on link "F" at bounding box center [29, 435] width 7 height 13
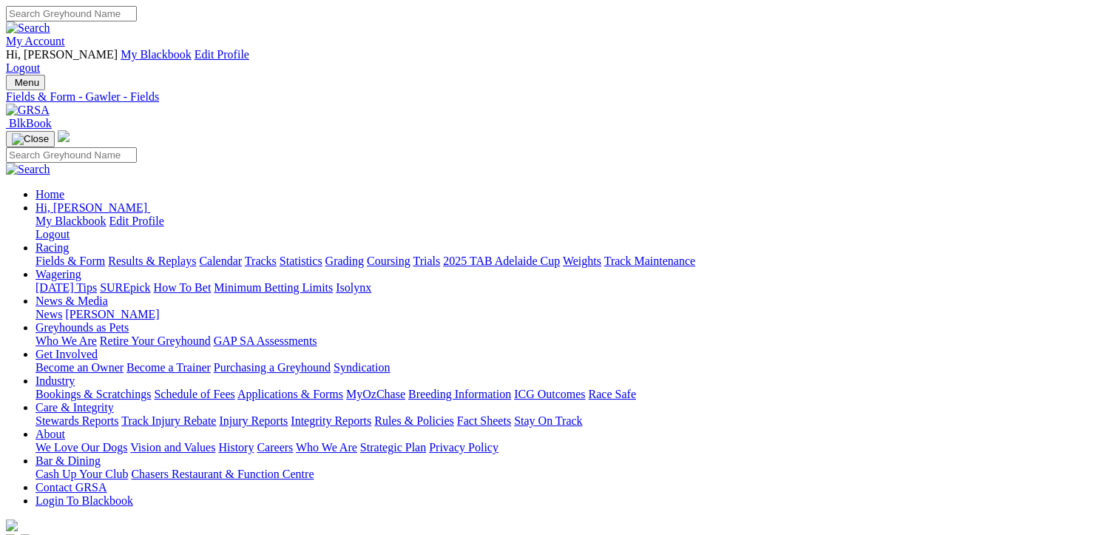
click at [175, 254] on link "Results & Replays" at bounding box center [152, 260] width 88 height 13
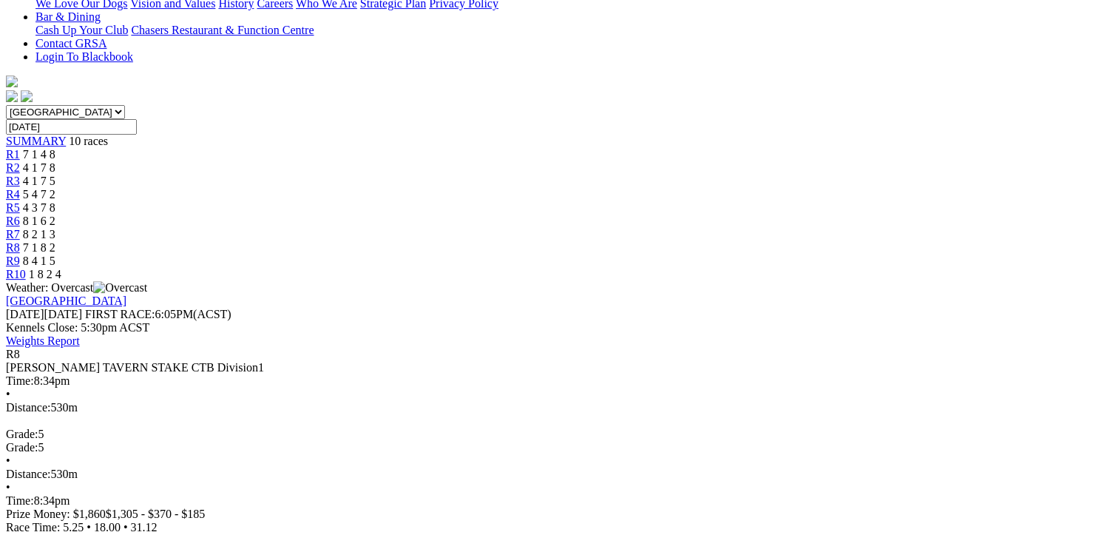
scroll to position [74, 0]
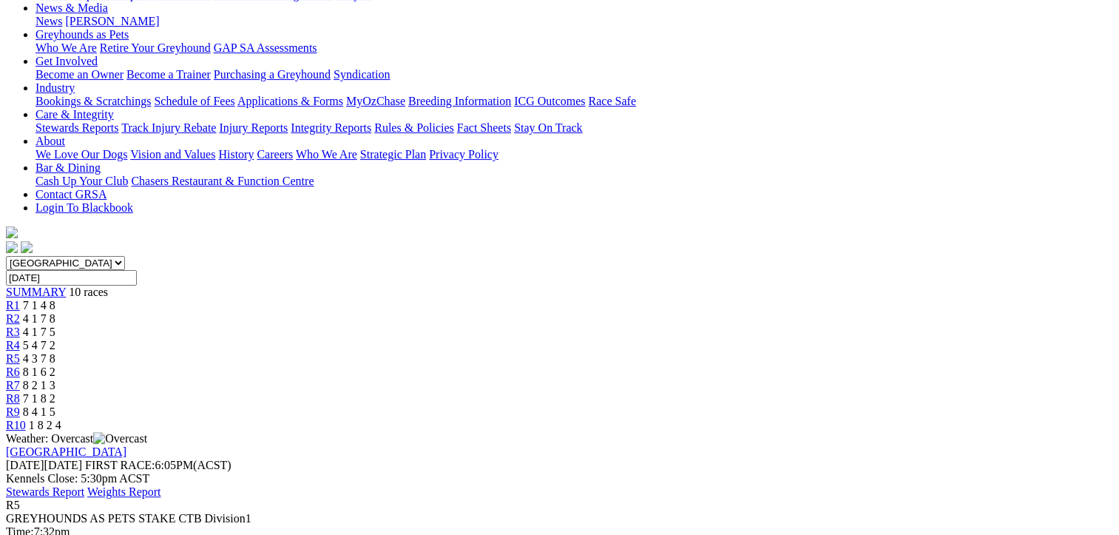
scroll to position [370, 0]
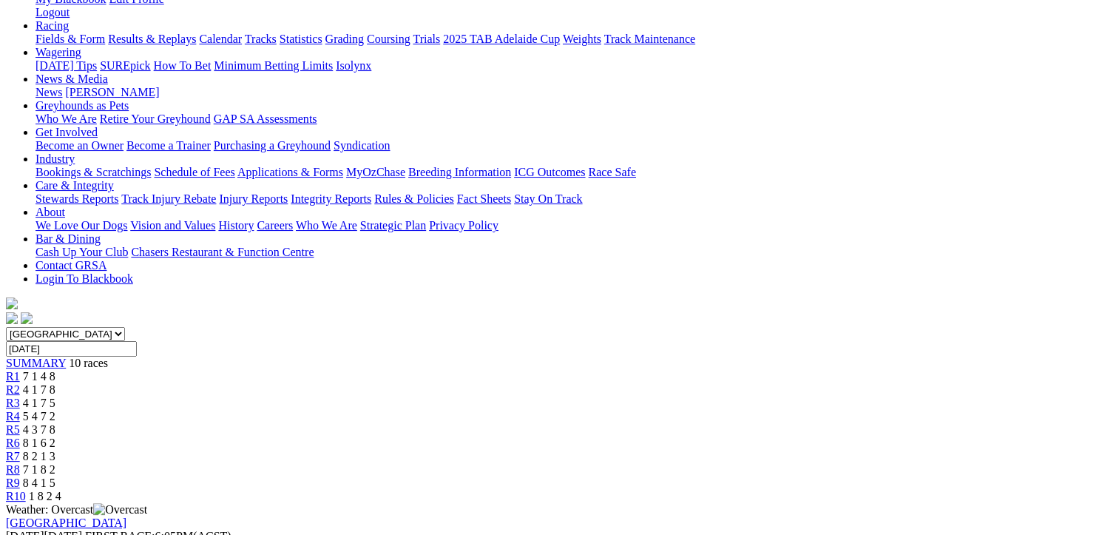
scroll to position [148, 0]
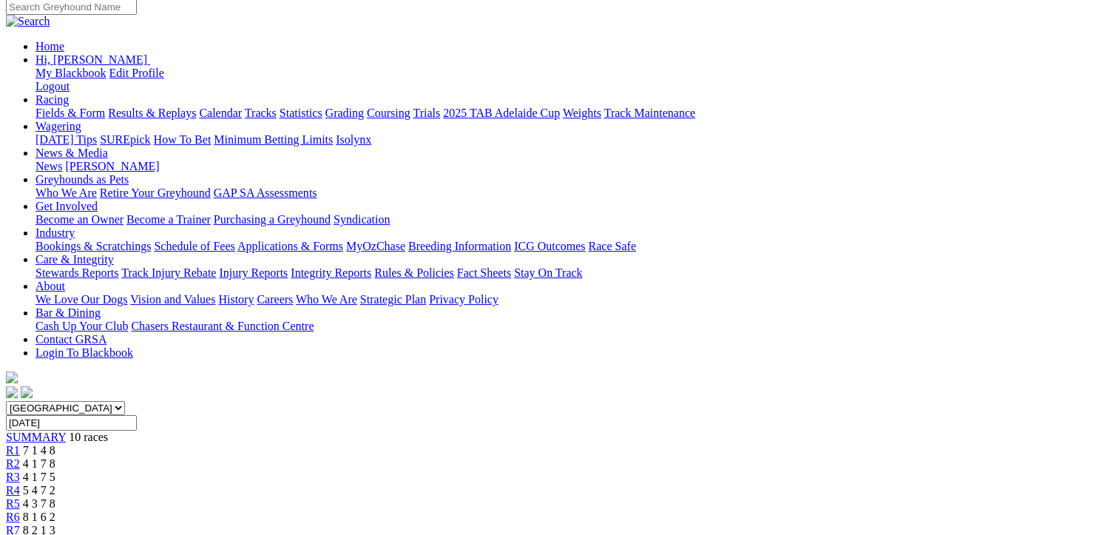
click at [55, 510] on span "8 1 6 2" at bounding box center [39, 516] width 33 height 13
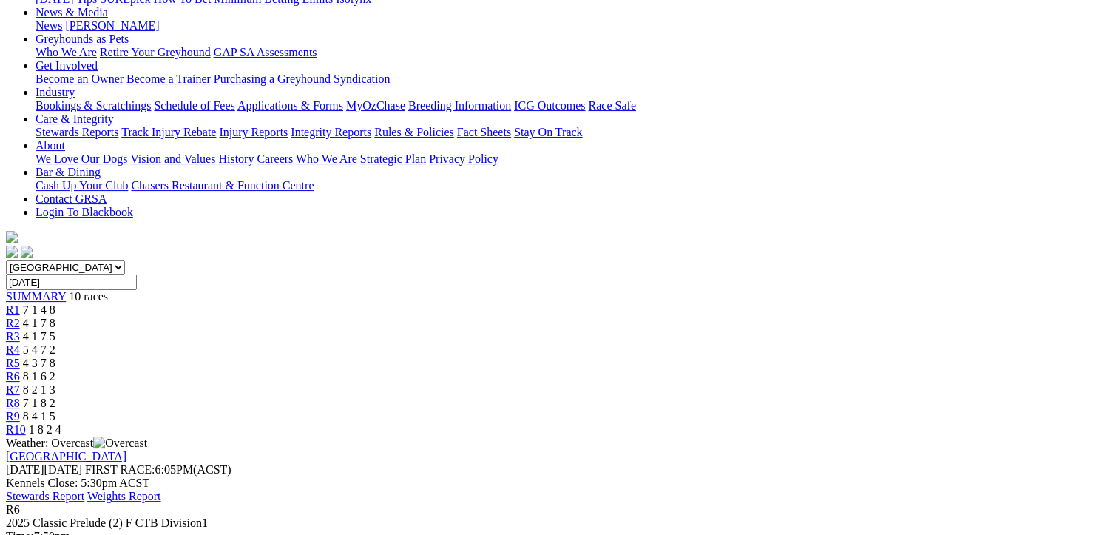
scroll to position [296, 0]
